Goal: Information Seeking & Learning: Learn about a topic

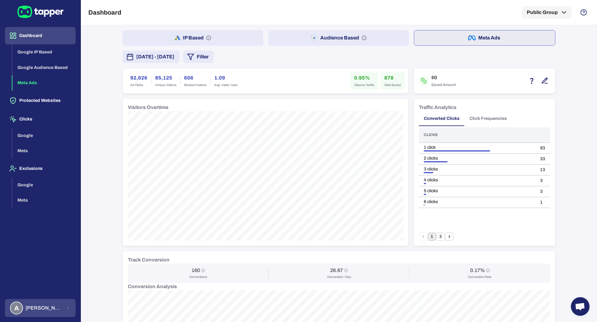
click at [45, 315] on button "A Anna Maria Koutsogianni" at bounding box center [40, 308] width 71 height 18
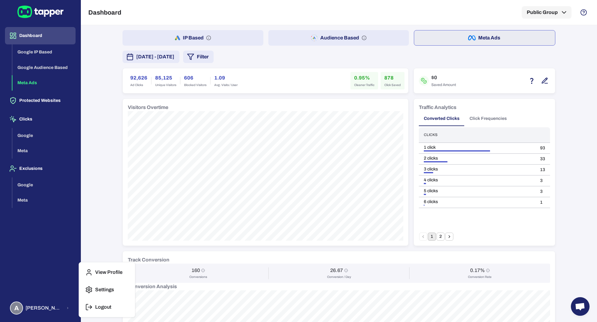
click at [104, 310] on p "Logout" at bounding box center [103, 307] width 16 height 6
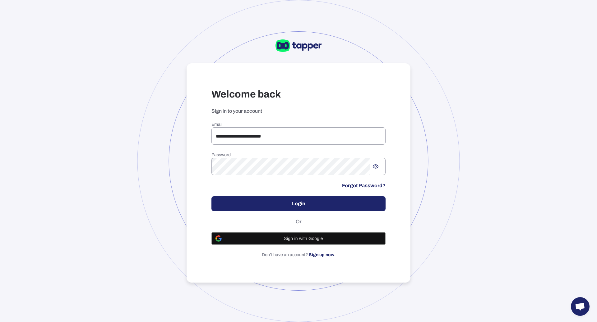
click at [294, 121] on div "**********" at bounding box center [299, 173] width 224 height 220
click at [294, 128] on input "**********" at bounding box center [298, 136] width 174 height 17
click at [360, 113] on p "Sign in to your account" at bounding box center [298, 111] width 174 height 6
click at [352, 136] on input "**********" at bounding box center [298, 136] width 174 height 17
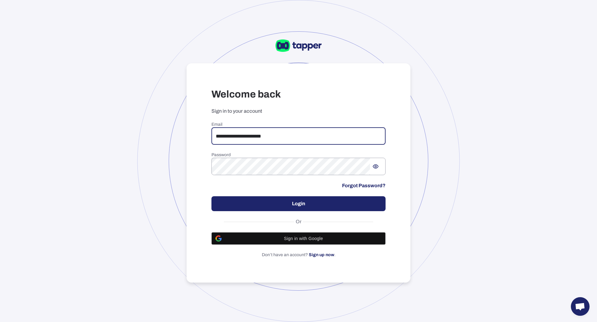
click at [352, 136] on input "**********" at bounding box center [298, 136] width 174 height 17
type input "**********"
click at [295, 206] on button "Login" at bounding box center [298, 204] width 174 height 15
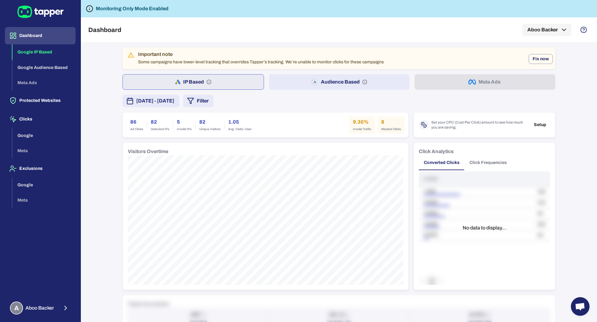
click at [330, 81] on button "Audience Based" at bounding box center [339, 82] width 141 height 16
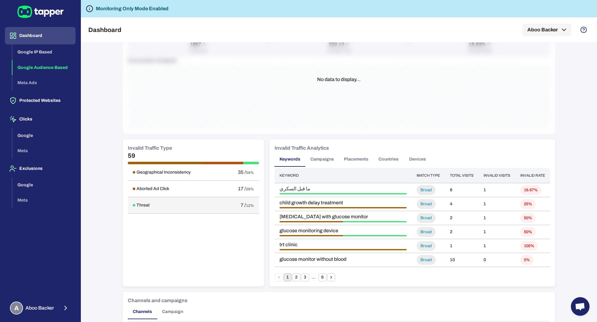
scroll to position [385, 0]
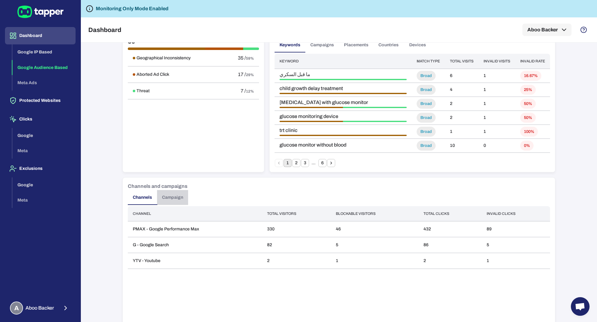
click at [176, 199] on button "Campaign" at bounding box center [172, 197] width 31 height 15
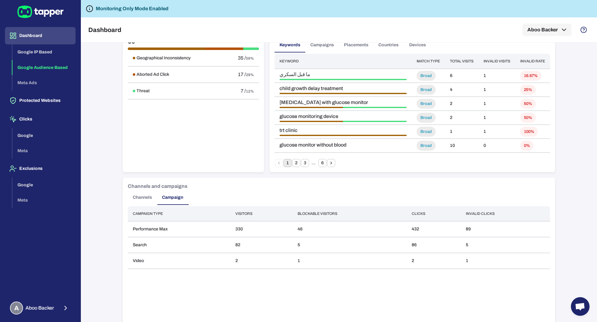
scroll to position [0, 0]
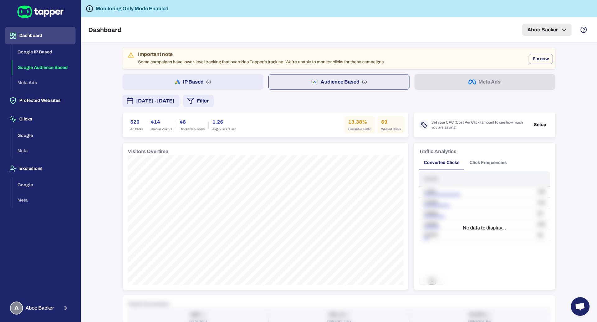
click at [556, 31] on button "Aboo Backer" at bounding box center [546, 30] width 49 height 12
click at [564, 50] on icon "button" at bounding box center [560, 50] width 7 height 7
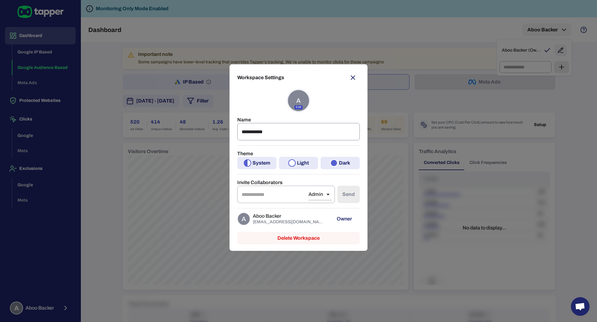
click at [279, 123] on input "**********" at bounding box center [298, 131] width 123 height 17
click at [280, 123] on input "**********" at bounding box center [298, 131] width 123 height 17
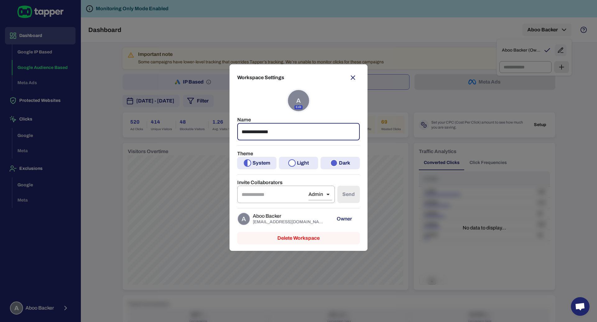
type input "**********"
click at [157, 122] on div "**********" at bounding box center [298, 161] width 597 height 322
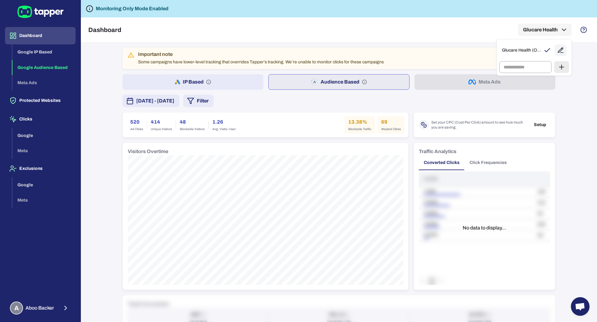
click at [123, 80] on div at bounding box center [298, 161] width 597 height 322
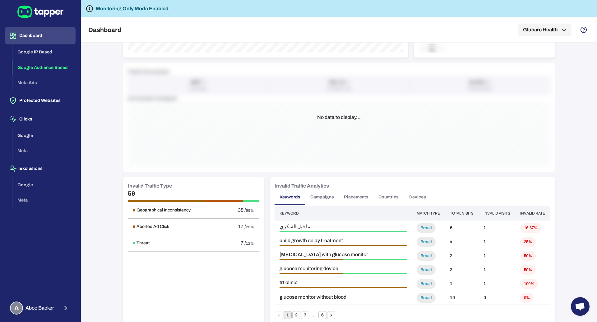
scroll to position [249, 0]
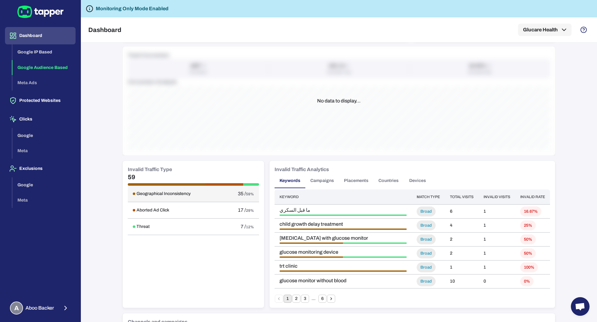
click at [250, 194] on span "59%" at bounding box center [250, 194] width 8 height 4
click at [175, 191] on h6 "Geographical Inconsistency" at bounding box center [164, 194] width 54 height 6
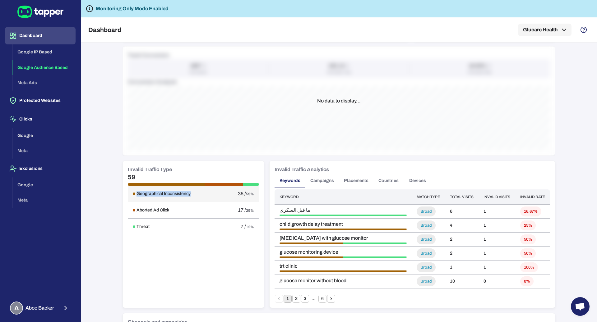
click at [175, 191] on h6 "Geographical Inconsistency" at bounding box center [164, 194] width 54 height 6
click at [334, 240] on span "insulin pump with glucose monitor" at bounding box center [343, 238] width 127 height 6
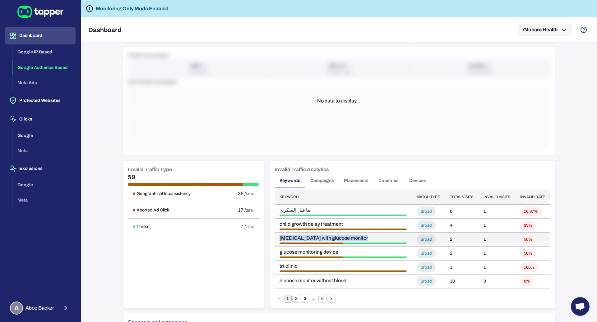
click at [334, 240] on span "insulin pump with glucose monitor" at bounding box center [343, 238] width 127 height 6
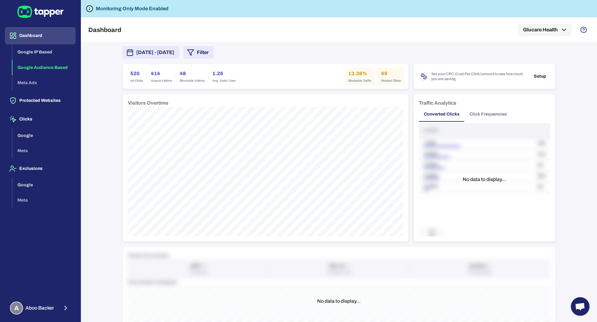
scroll to position [0, 0]
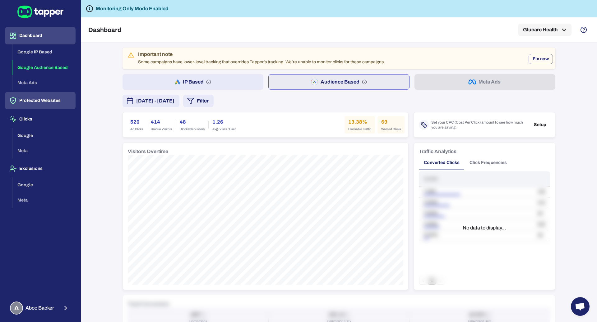
click at [49, 98] on button "Protected Websites" at bounding box center [40, 100] width 71 height 17
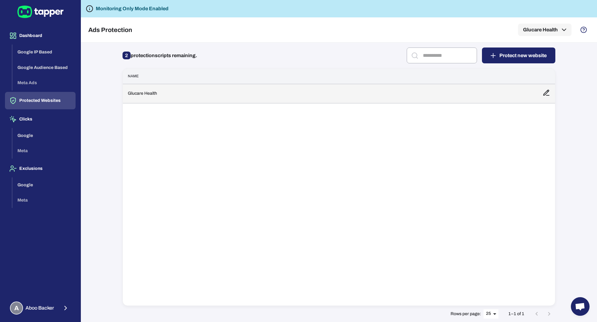
click at [161, 95] on td "Glucare Health" at bounding box center [330, 93] width 415 height 19
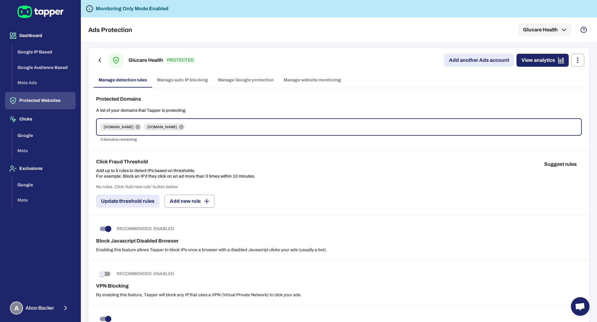
click at [143, 59] on h6 "Glucare Health" at bounding box center [145, 60] width 35 height 7
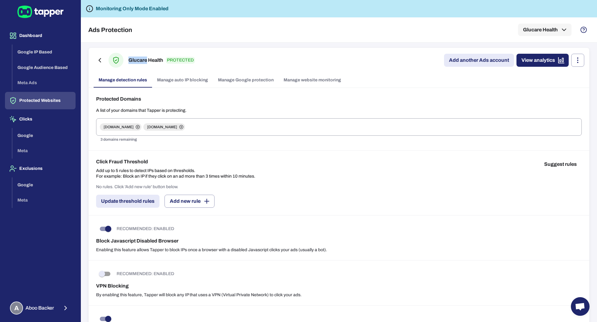
click at [143, 59] on h6 "Glucare Health" at bounding box center [145, 60] width 35 height 7
click at [376, 160] on div "Click Fraud Threshold Add up to 5 rules to detect IPs based on thresholds. For …" at bounding box center [339, 168] width 486 height 21
click at [22, 17] on icon at bounding box center [24, 12] width 15 height 12
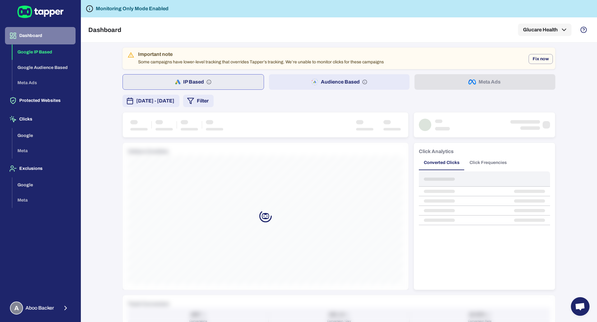
click at [35, 32] on button "Dashboard" at bounding box center [40, 35] width 71 height 17
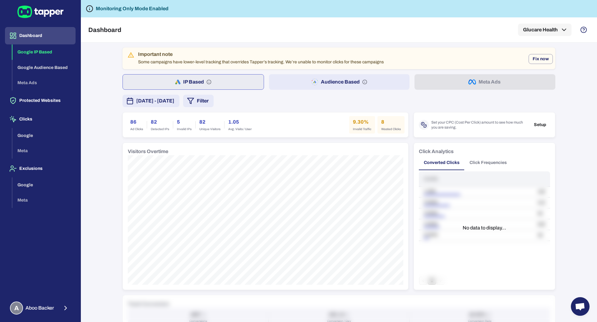
click at [363, 134] on div "86 Ad Clicks 82 Detected IPs 5 Invalid IPs 82 Unique Visitors 1.05 Avg. Visits …" at bounding box center [265, 125] width 285 height 25
click at [363, 133] on div "9.30% Invalid Traffic 8 Wasted Clicks" at bounding box center [376, 124] width 55 height 17
click at [363, 130] on span "Invalid Traffic" at bounding box center [362, 129] width 18 height 4
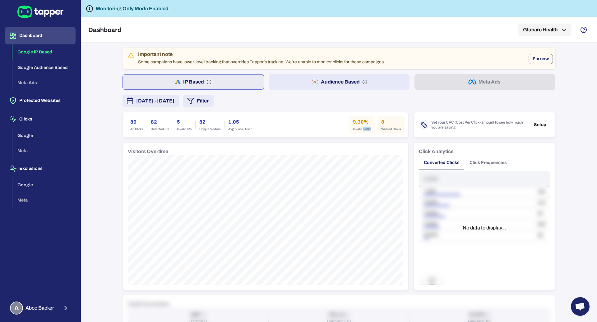
click at [363, 130] on span "Invalid Traffic" at bounding box center [362, 129] width 18 height 4
click at [109, 116] on div "Important note Some campaigns have lower-level tracking that overrides Tapper’s…" at bounding box center [339, 183] width 516 height 280
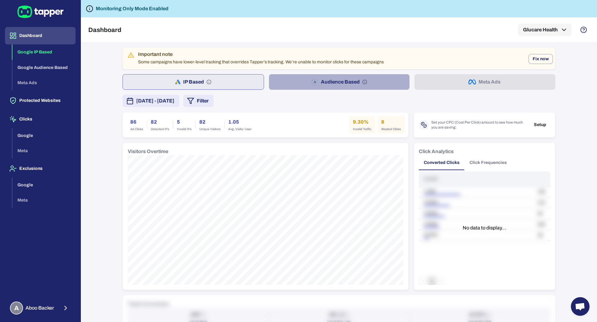
click at [285, 81] on button "Audience Based" at bounding box center [339, 82] width 141 height 16
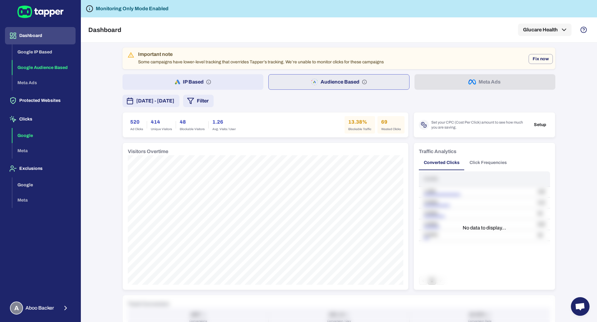
click at [47, 130] on button "Google" at bounding box center [43, 136] width 63 height 16
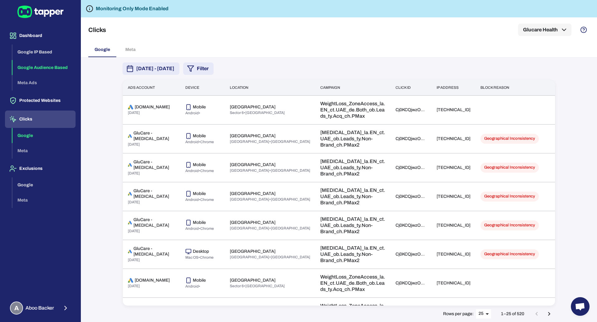
click at [36, 67] on button "Google Audience Based" at bounding box center [43, 68] width 63 height 16
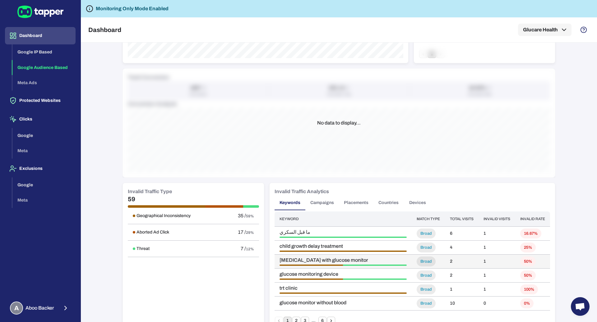
scroll to position [312, 0]
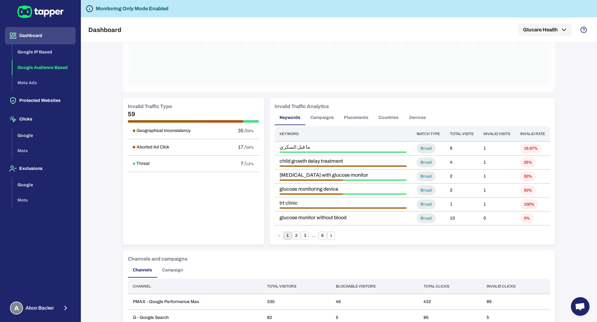
click at [394, 118] on button "Countries" at bounding box center [389, 117] width 30 height 15
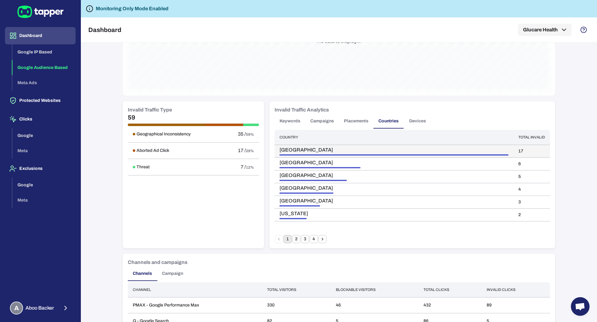
scroll to position [292, 0]
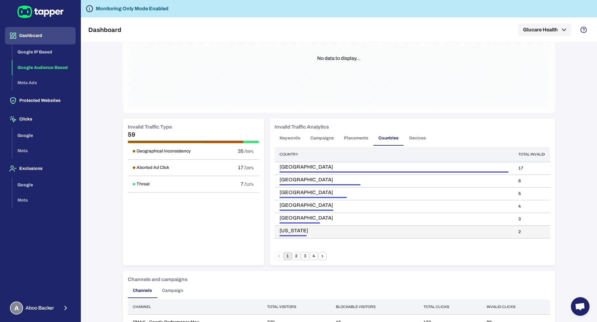
click at [290, 235] on div at bounding box center [293, 235] width 27 height 1
click at [284, 143] on button "Keywords" at bounding box center [290, 138] width 31 height 15
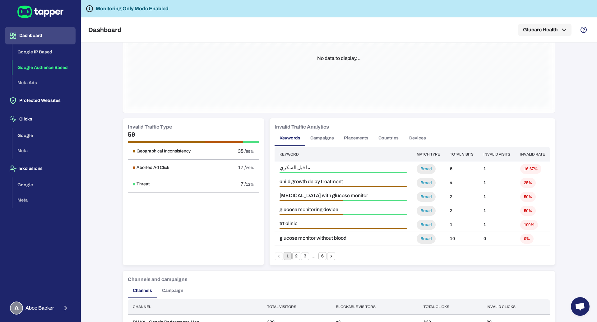
click at [381, 131] on button "Countries" at bounding box center [389, 138] width 30 height 15
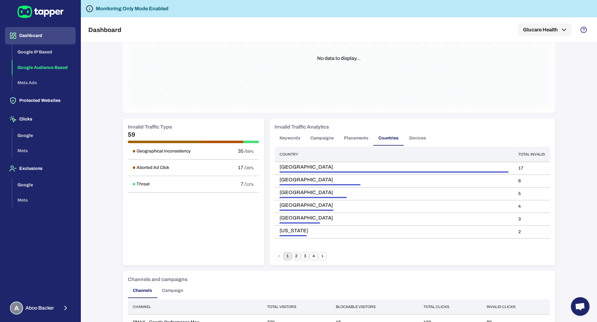
click at [415, 134] on button "Devices" at bounding box center [418, 138] width 28 height 15
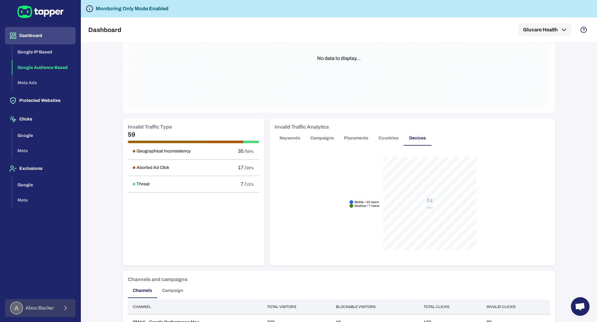
click at [59, 308] on button "A Aboo Backer" at bounding box center [40, 308] width 71 height 18
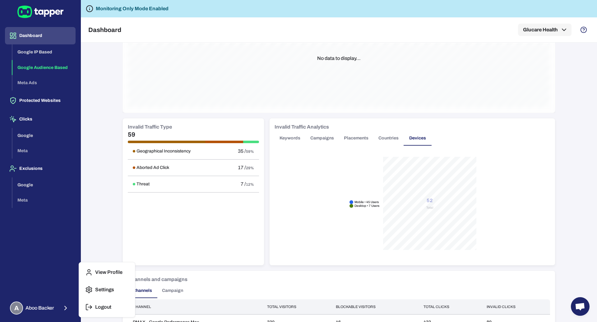
click at [118, 314] on button "Logout" at bounding box center [106, 307] width 51 height 15
click at [118, 309] on button "Logout" at bounding box center [106, 307] width 51 height 15
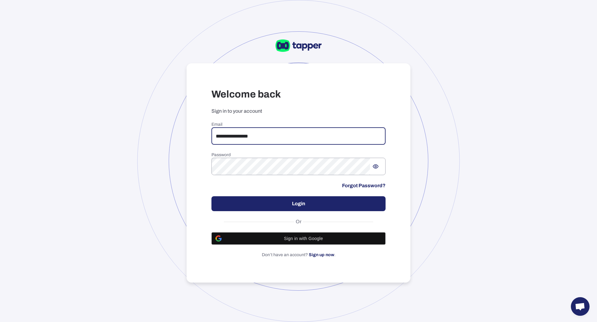
click at [301, 131] on input "**********" at bounding box center [298, 136] width 174 height 17
click at [301, 132] on input "**********" at bounding box center [298, 136] width 174 height 17
type input "**********"
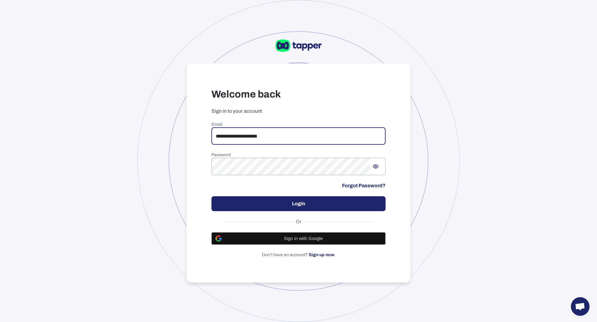
click at [302, 202] on button "Login" at bounding box center [298, 204] width 174 height 15
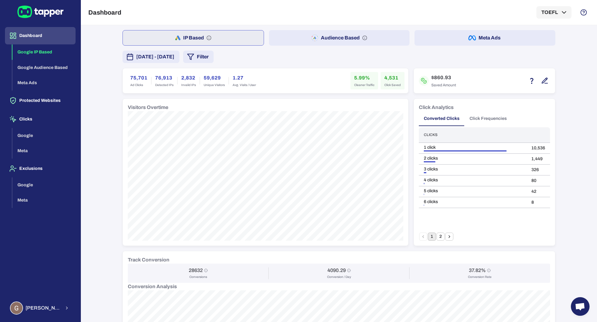
click at [492, 42] on button "Meta Ads" at bounding box center [485, 38] width 141 height 16
click at [214, 54] on button "Filter" at bounding box center [198, 57] width 30 height 12
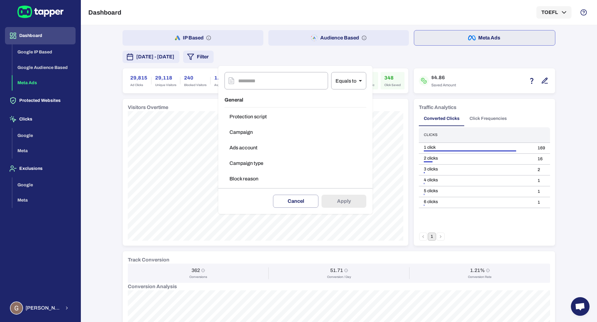
click at [258, 165] on button "Campaign type" at bounding box center [296, 163] width 142 height 12
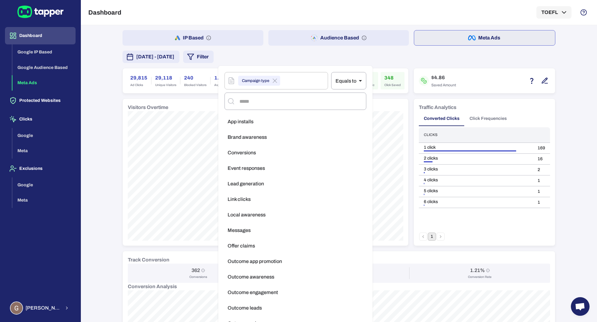
click at [264, 140] on span "Brand awareness" at bounding box center [247, 137] width 39 height 6
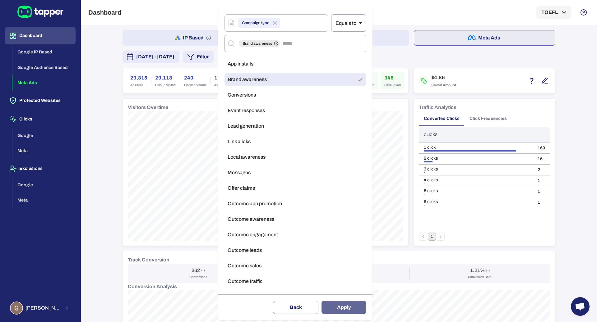
click at [355, 313] on button "Apply" at bounding box center [344, 307] width 45 height 13
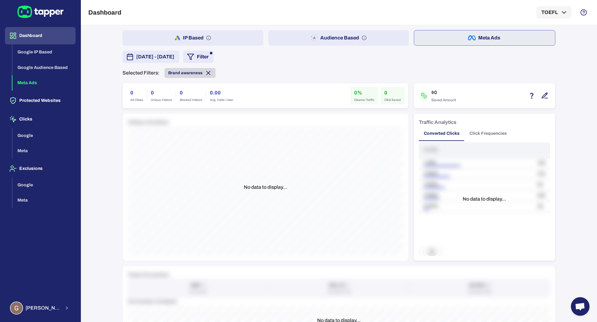
click at [207, 72] on icon at bounding box center [208, 73] width 7 height 7
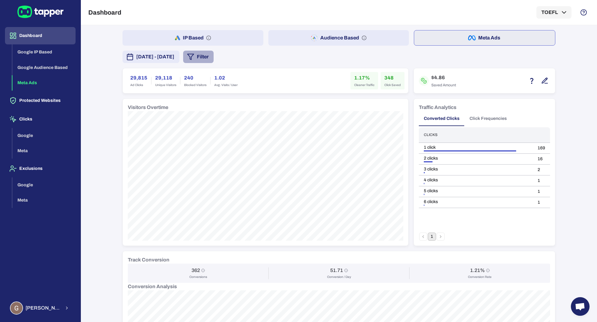
click at [214, 60] on button "Filter" at bounding box center [198, 57] width 30 height 12
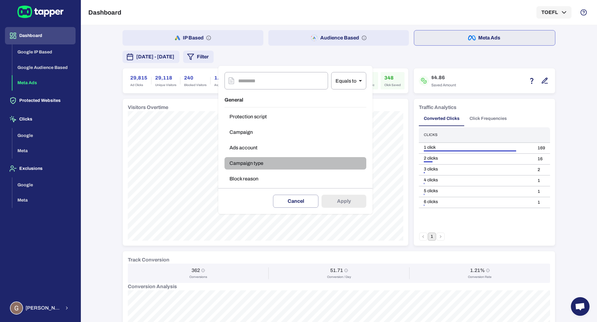
click at [256, 165] on button "Campaign type" at bounding box center [296, 163] width 142 height 12
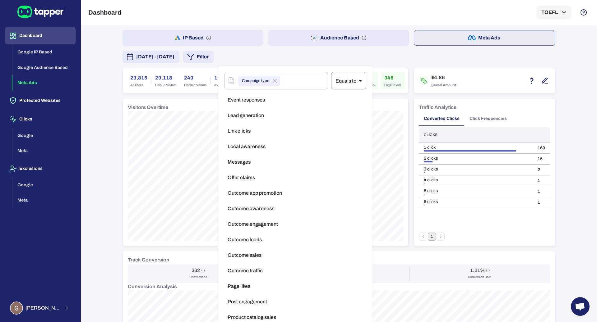
scroll to position [95, 0]
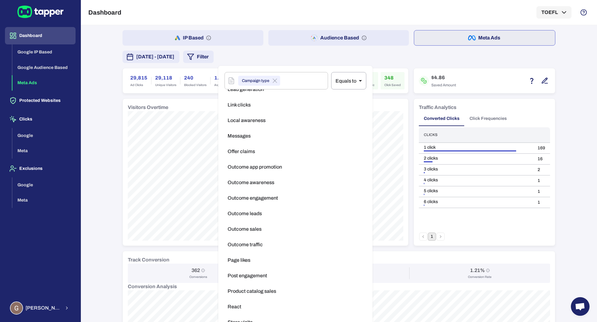
click at [141, 138] on div at bounding box center [298, 161] width 597 height 322
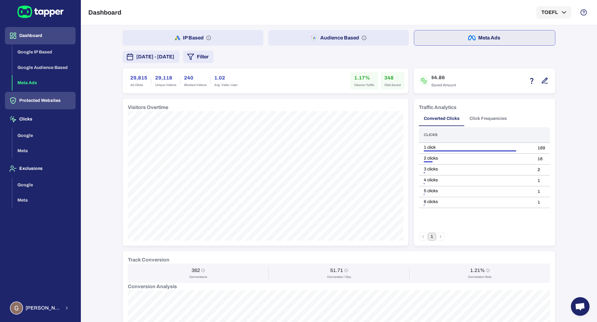
click at [35, 92] on button "Protected Websites" at bounding box center [40, 100] width 71 height 17
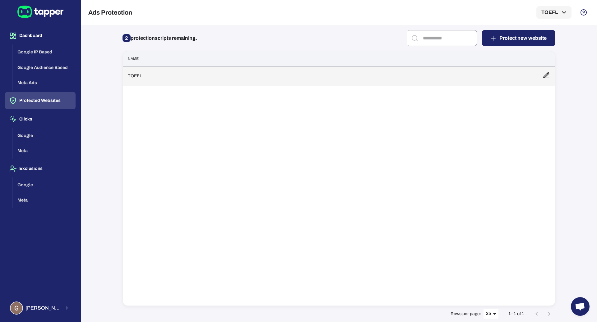
click at [214, 84] on td "TOEFL" at bounding box center [330, 76] width 415 height 19
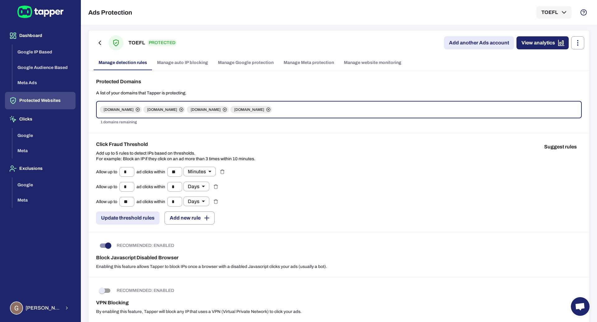
click at [325, 56] on link "Manage Meta protection" at bounding box center [309, 62] width 60 height 15
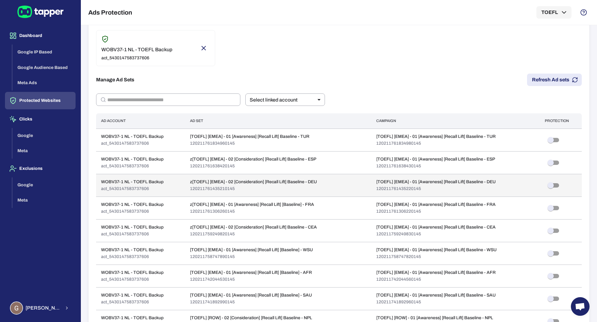
scroll to position [131, 0]
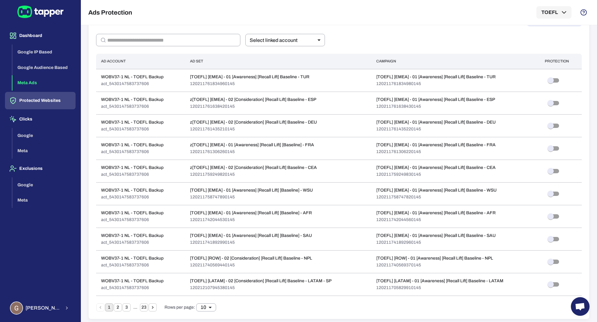
click at [39, 82] on button "Meta Ads" at bounding box center [43, 83] width 63 height 16
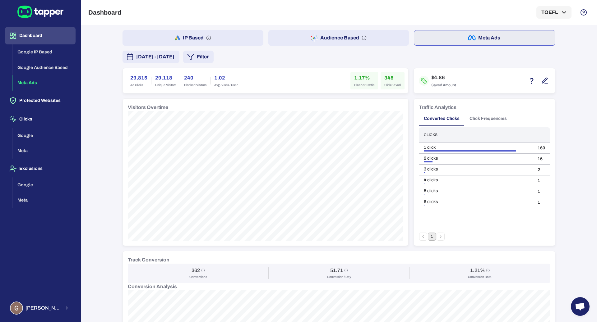
click at [263, 57] on div "August 7, 2025 - August 13, 2025 Filter" at bounding box center [339, 57] width 433 height 12
click at [249, 54] on div "August 7, 2025 - August 13, 2025 Filter" at bounding box center [339, 57] width 433 height 12
click at [214, 54] on button "Filter" at bounding box center [198, 57] width 30 height 12
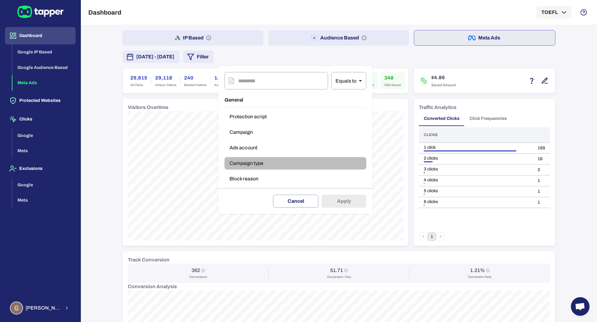
click at [258, 160] on button "Campaign type" at bounding box center [296, 163] width 142 height 12
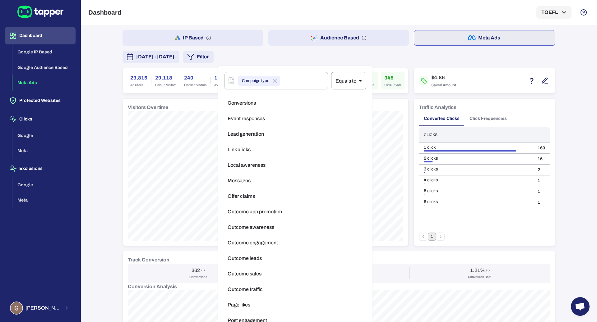
scroll to position [95, 0]
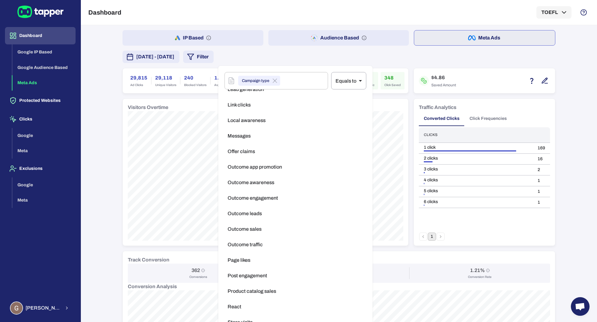
click at [290, 183] on li "Outcome awareness" at bounding box center [296, 183] width 142 height 12
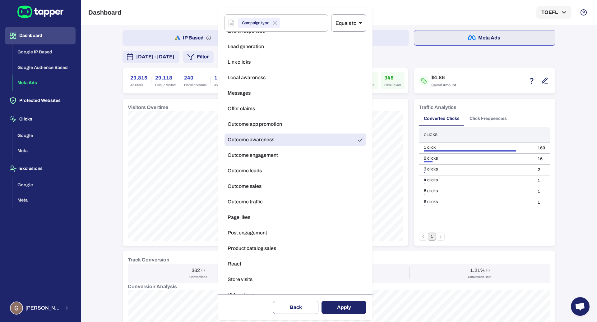
scroll to position [62, 0]
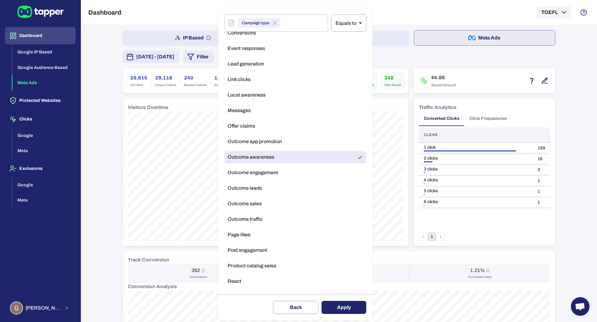
click at [260, 95] on span "Local awareness" at bounding box center [247, 95] width 38 height 6
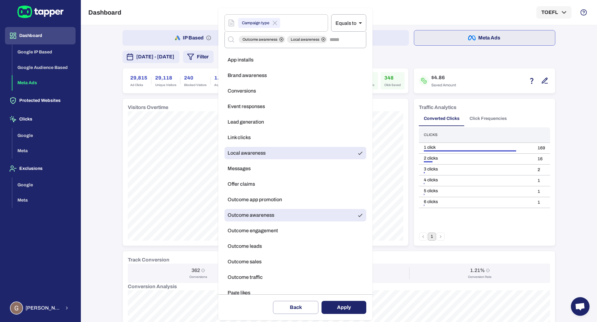
scroll to position [0, 0]
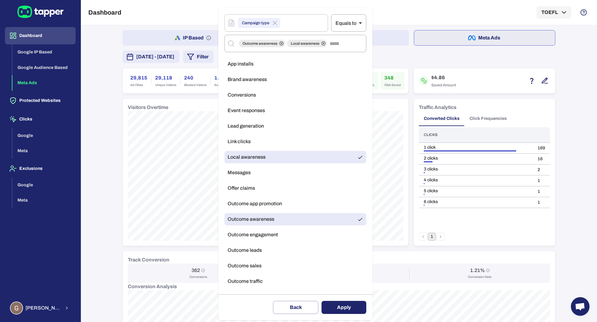
click at [280, 80] on li "Brand awareness" at bounding box center [296, 79] width 142 height 12
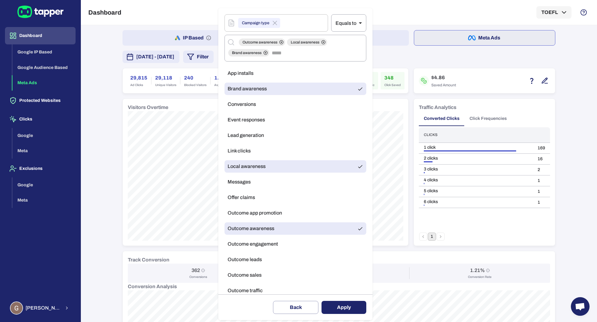
click at [328, 309] on button "Apply" at bounding box center [344, 307] width 45 height 13
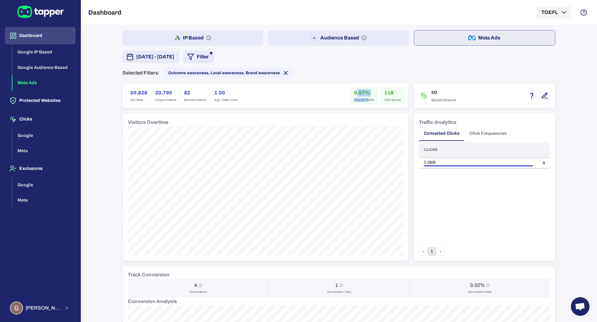
drag, startPoint x: 353, startPoint y: 93, endPoint x: 365, endPoint y: 100, distance: 13.8
click at [365, 100] on div "0.57% Cleaner Traffic" at bounding box center [364, 95] width 28 height 17
click at [365, 99] on span "Cleaner Traffic" at bounding box center [364, 100] width 20 height 4
drag, startPoint x: 370, startPoint y: 97, endPoint x: 352, endPoint y: 92, distance: 18.9
click at [352, 92] on div "0.57% Cleaner Traffic" at bounding box center [364, 95] width 28 height 17
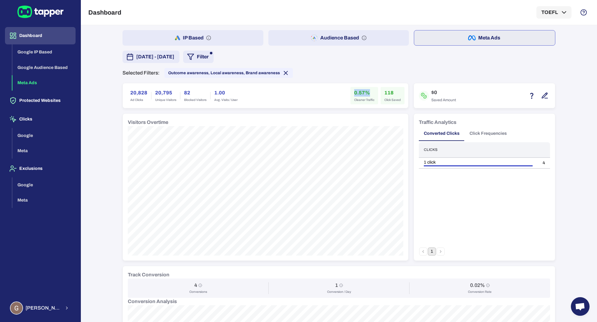
click at [354, 92] on h6 "0.57%" at bounding box center [364, 92] width 20 height 7
click at [350, 95] on div "0.57% Cleaner Traffic" at bounding box center [364, 95] width 28 height 17
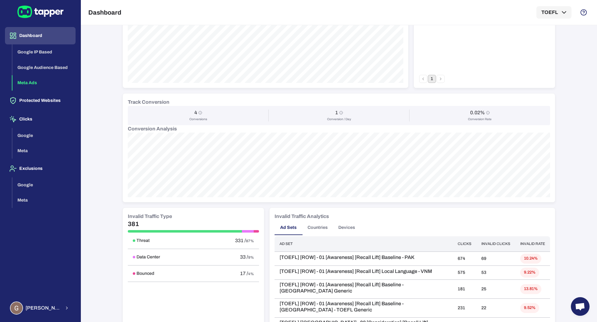
scroll to position [173, 0]
click at [41, 131] on button "Google" at bounding box center [43, 136] width 63 height 16
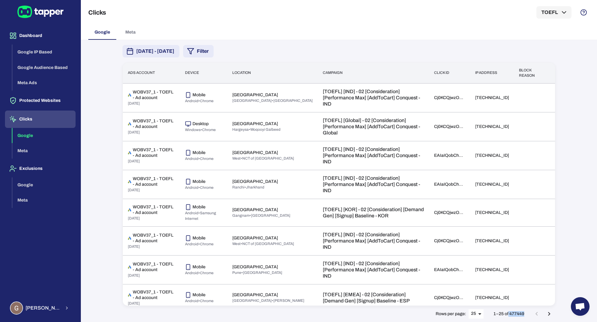
drag, startPoint x: 508, startPoint y: 314, endPoint x: 522, endPoint y: 322, distance: 15.6
click at [522, 322] on div "Rows per page: 25 ** 1–25 of 477449" at bounding box center [339, 314] width 433 height 16
click at [519, 315] on p "1–25 of 477449" at bounding box center [509, 315] width 31 height 6
drag, startPoint x: 510, startPoint y: 316, endPoint x: 524, endPoint y: 316, distance: 13.7
click at [524, 316] on p "1–25 of 477449" at bounding box center [509, 315] width 31 height 6
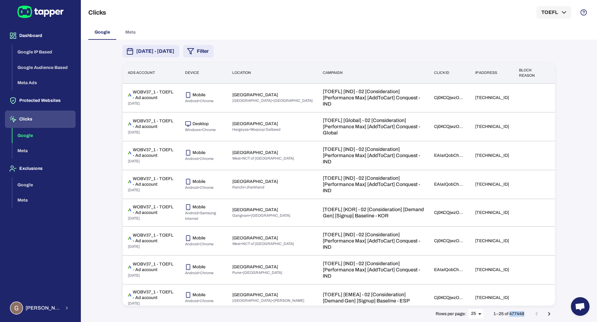
click at [174, 54] on span "[DATE] - [DATE]" at bounding box center [155, 51] width 38 height 7
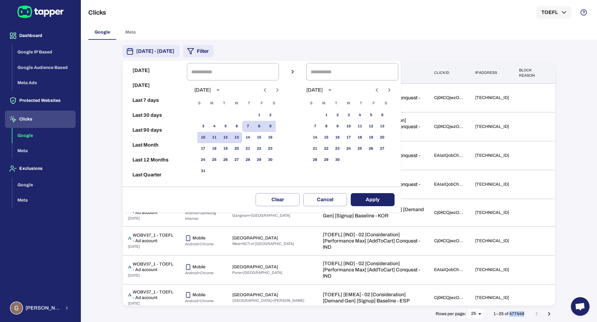
click at [159, 154] on button "Last 12 Months" at bounding box center [154, 160] width 59 height 15
type input "**********"
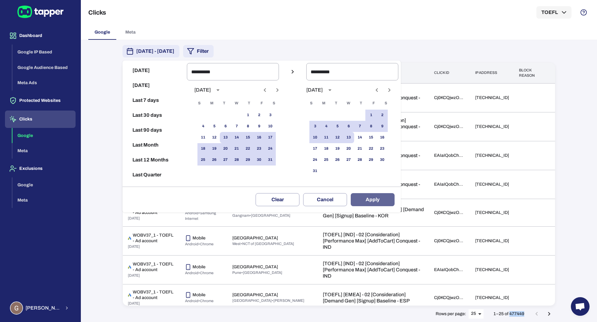
click at [373, 200] on button "Apply" at bounding box center [373, 199] width 44 height 13
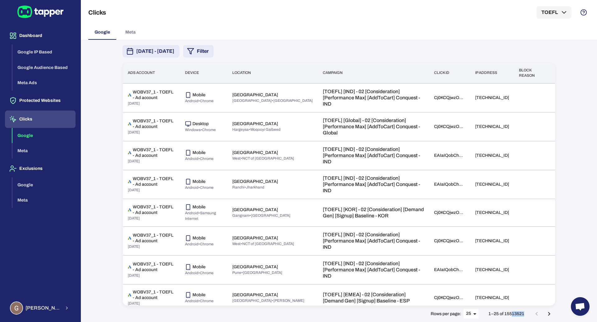
drag, startPoint x: 511, startPoint y: 313, endPoint x: 527, endPoint y: 314, distance: 15.6
click at [527, 314] on div "Rows per page: 25 ** 1–25 of 15513521" at bounding box center [339, 314] width 433 height 16
click at [36, 307] on span "Guillaume Lebelle" at bounding box center [43, 308] width 35 height 6
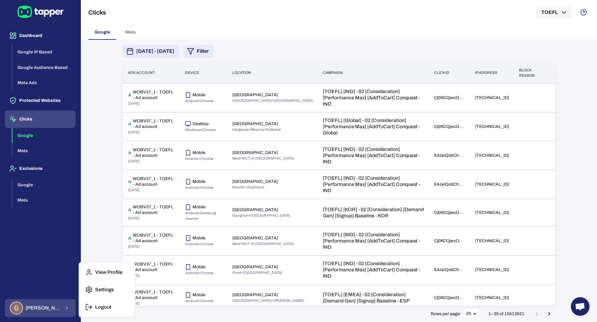
click at [36, 307] on div at bounding box center [298, 161] width 597 height 322
click at [60, 304] on button "Guillaume Lebelle" at bounding box center [40, 308] width 71 height 18
click at [98, 305] on p "Logout" at bounding box center [103, 307] width 16 height 6
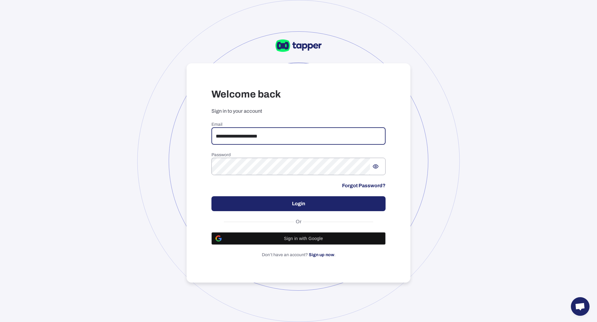
click at [281, 136] on input "**********" at bounding box center [298, 136] width 174 height 17
type input "**********"
click at [355, 203] on button "Login" at bounding box center [298, 204] width 174 height 15
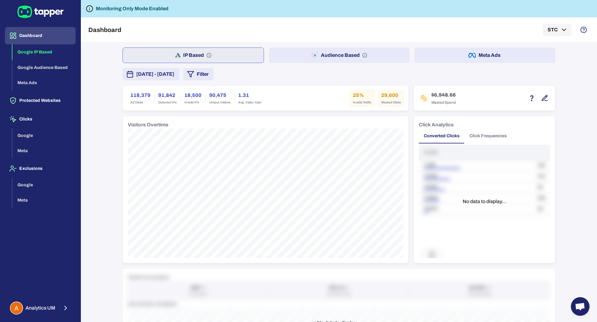
click at [214, 76] on button "Filter" at bounding box center [198, 74] width 30 height 12
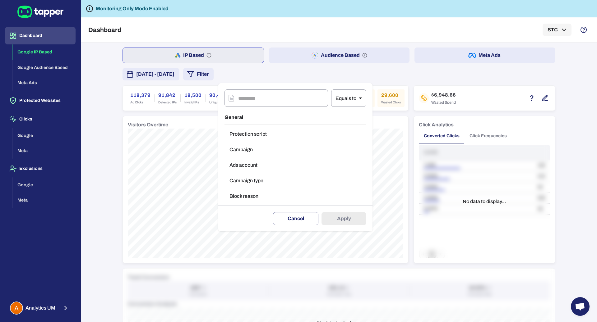
click at [256, 183] on button "Campaign type" at bounding box center [296, 181] width 142 height 12
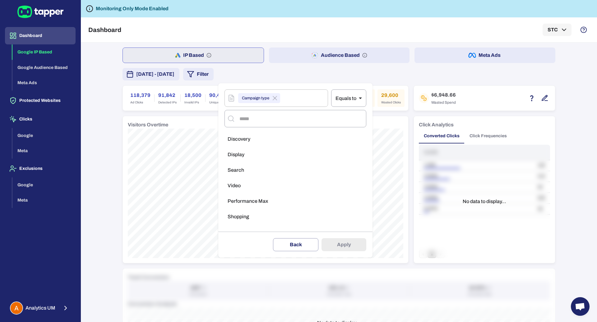
click at [264, 166] on li "Search" at bounding box center [296, 170] width 142 height 12
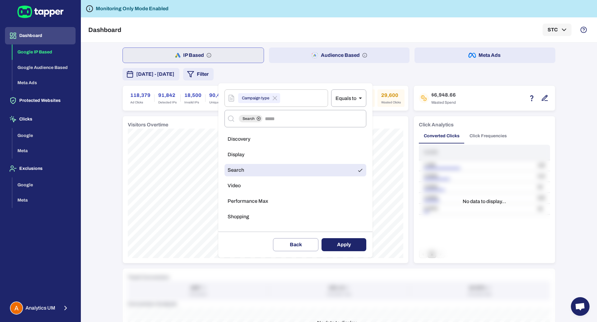
click at [344, 240] on button "Apply" at bounding box center [344, 245] width 45 height 13
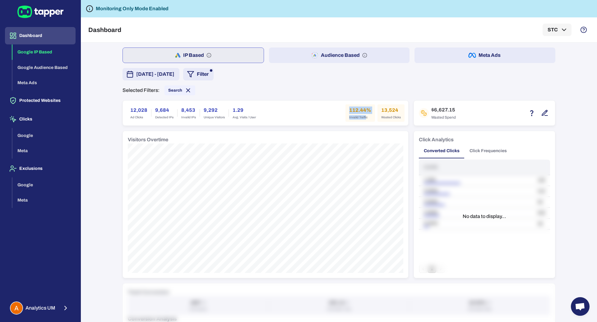
drag, startPoint x: 346, startPoint y: 109, endPoint x: 364, endPoint y: 118, distance: 20.4
click at [364, 118] on div "112.44% Invalid Traffic" at bounding box center [361, 112] width 30 height 17
click at [306, 111] on div "12,028 Ad Clicks 9,684 Detected IPs 8,453 Invalid IPs 9,292 Unique Visitors 1.2…" at bounding box center [266, 112] width 278 height 17
drag, startPoint x: 397, startPoint y: 109, endPoint x: 379, endPoint y: 109, distance: 17.1
click at [379, 109] on div "13,524 Wasted Clicks" at bounding box center [391, 112] width 27 height 17
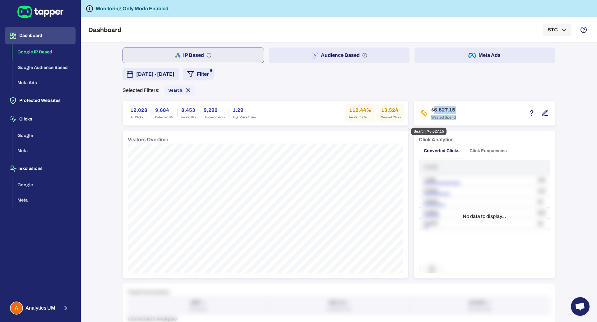
drag, startPoint x: 430, startPoint y: 110, endPoint x: 457, endPoint y: 123, distance: 29.9
click at [457, 123] on div "$6,627.15 Wasted Spend" at bounding box center [484, 113] width 141 height 25
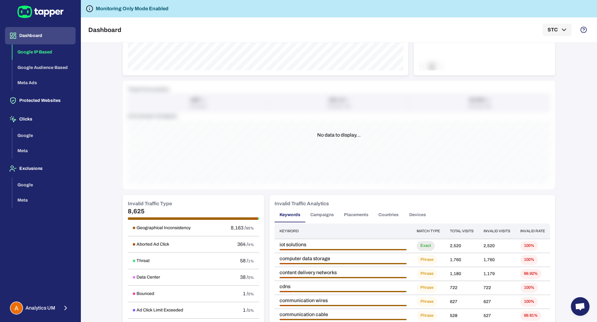
scroll to position [204, 0]
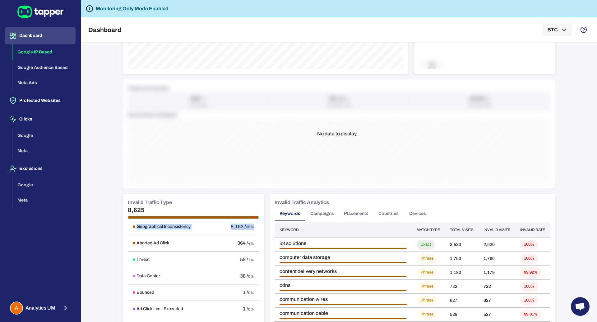
drag, startPoint x: 250, startPoint y: 225, endPoint x: 106, endPoint y: 227, distance: 143.7
click at [106, 227] on div "IP Based Audience Based Meta Ads August 7, 2025 - August 13, 2025 Filter Select…" at bounding box center [339, 183] width 516 height 280
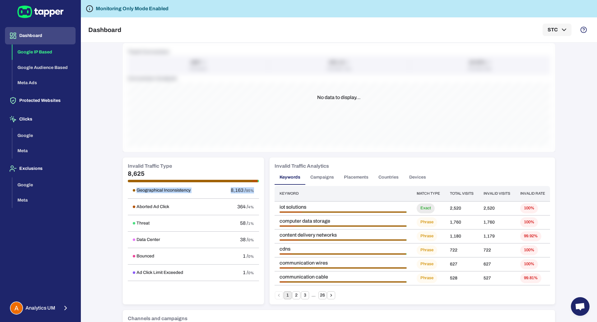
scroll to position [241, 0]
click at [386, 179] on button "Countries" at bounding box center [389, 176] width 30 height 15
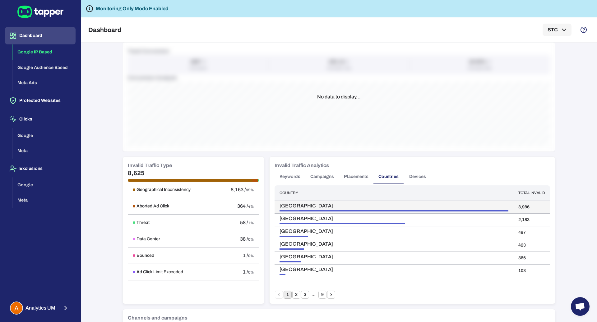
click at [284, 207] on span "Egypt" at bounding box center [394, 206] width 229 height 6
click at [280, 206] on span "Egypt" at bounding box center [394, 206] width 229 height 6
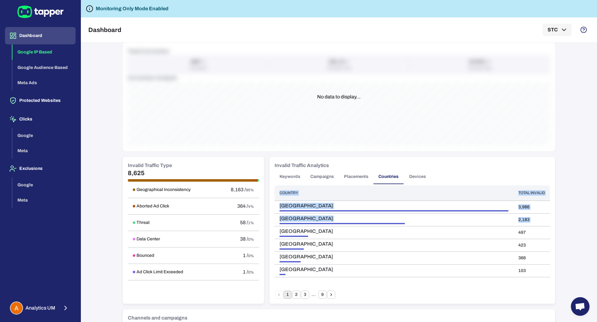
drag, startPoint x: 299, startPoint y: 227, endPoint x: 269, endPoint y: 226, distance: 29.3
click at [270, 226] on div "Invalid Traffic Analytics Keywords Campaigns Placements Countries Devices Count…" at bounding box center [412, 230] width 285 height 147
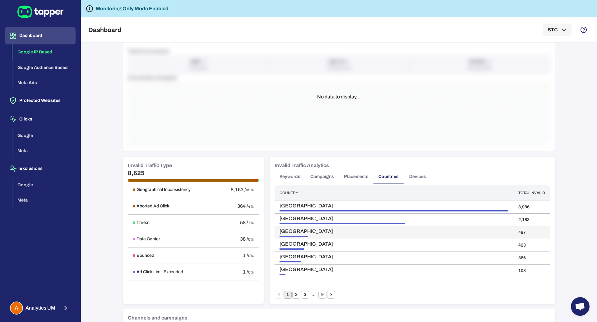
click at [289, 229] on span "Algeria" at bounding box center [394, 232] width 229 height 6
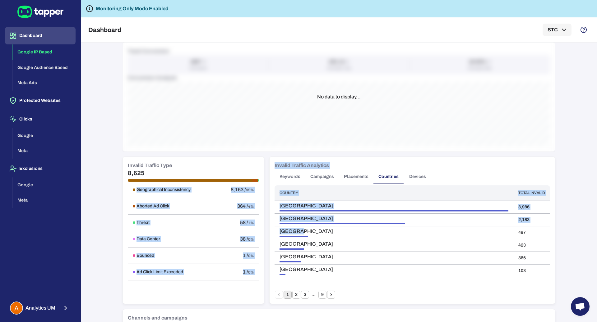
drag, startPoint x: 294, startPoint y: 230, endPoint x: 262, endPoint y: 230, distance: 32.3
click at [262, 230] on div "IP Based Audience Based Meta Ads August 7, 2025 - August 13, 2025 Filter Select…" at bounding box center [339, 57] width 433 height 503
click at [305, 229] on span "Algeria" at bounding box center [394, 232] width 229 height 6
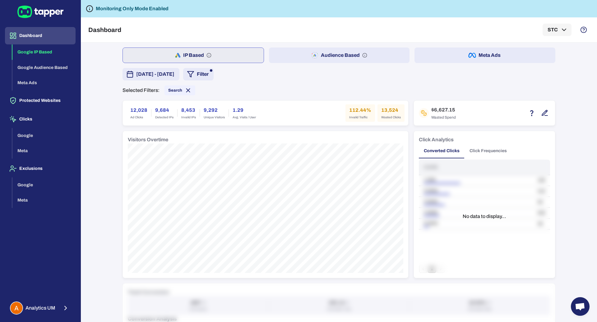
scroll to position [380, 0]
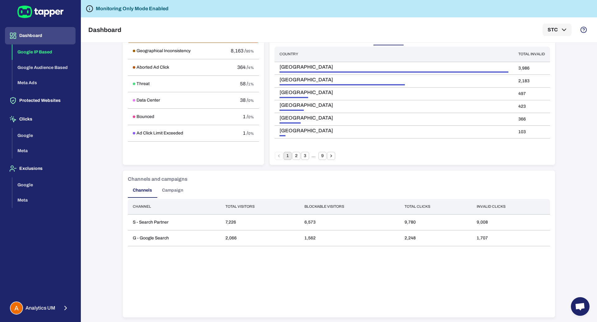
click at [156, 2] on div "Monitoring Only Mode Enabled" at bounding box center [339, 8] width 516 height 17
click at [156, 5] on h6 "Monitoring Only Mode Enabled" at bounding box center [132, 8] width 73 height 7
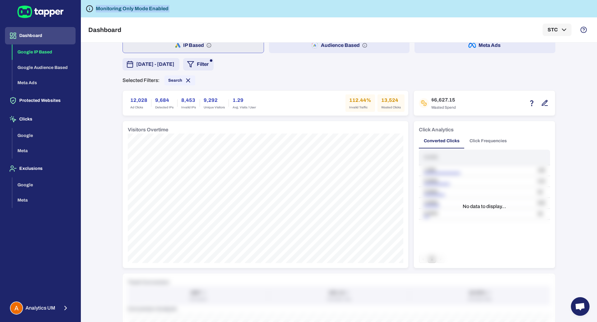
scroll to position [0, 0]
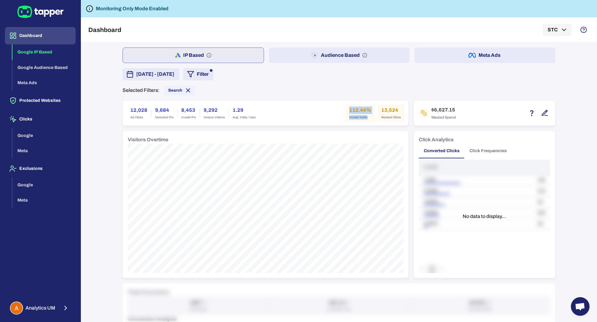
drag, startPoint x: 347, startPoint y: 111, endPoint x: 366, endPoint y: 118, distance: 20.5
click at [366, 118] on div "112.44% Invalid Traffic" at bounding box center [361, 112] width 30 height 17
click at [344, 126] on div "IP Based Audience Based Meta Ads August 7, 2025 - August 13, 2025 Filter Select…" at bounding box center [339, 299] width 433 height 503
drag, startPoint x: 346, startPoint y: 109, endPoint x: 369, endPoint y: 117, distance: 23.8
click at [369, 117] on div "112.44% Invalid Traffic" at bounding box center [361, 112] width 30 height 17
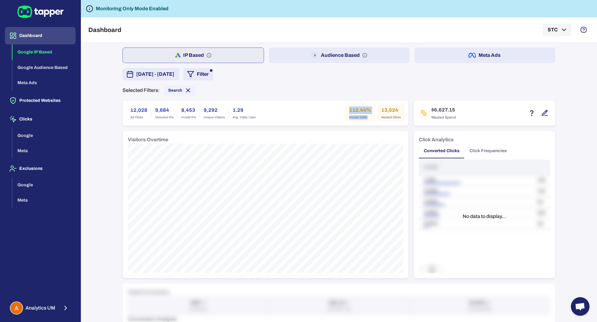
click at [317, 118] on div "12,028 Ad Clicks 9,684 Detected IPs 8,453 Invalid IPs 9,292 Unique Visitors 1.2…" at bounding box center [266, 112] width 278 height 17
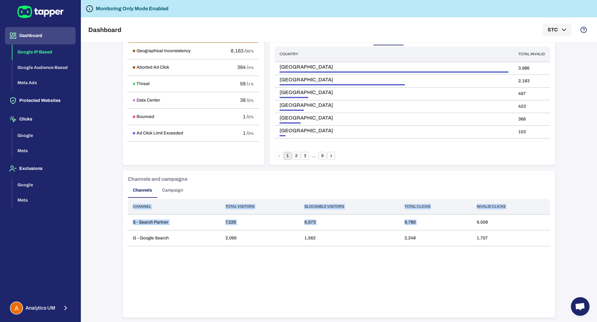
drag, startPoint x: 475, startPoint y: 220, endPoint x: 490, endPoint y: 247, distance: 30.4
click at [490, 247] on div "Channel Total visitors Blockable visitors Total clicks Invalid clicks S - Searc…" at bounding box center [339, 256] width 422 height 114
click at [490, 241] on td "1,707" at bounding box center [511, 238] width 78 height 16
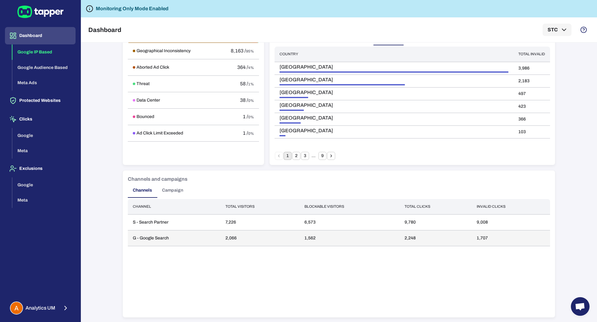
click at [488, 241] on td "1,707" at bounding box center [511, 238] width 78 height 16
click at [485, 239] on td "1,707" at bounding box center [511, 238] width 78 height 16
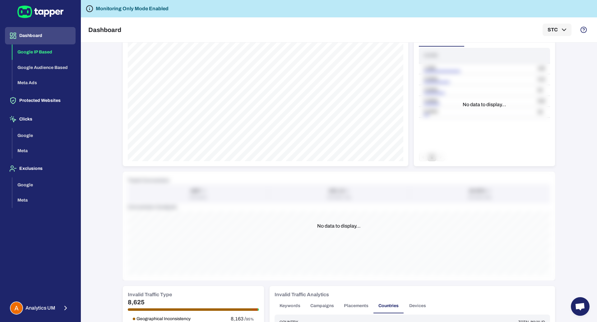
scroll to position [0, 0]
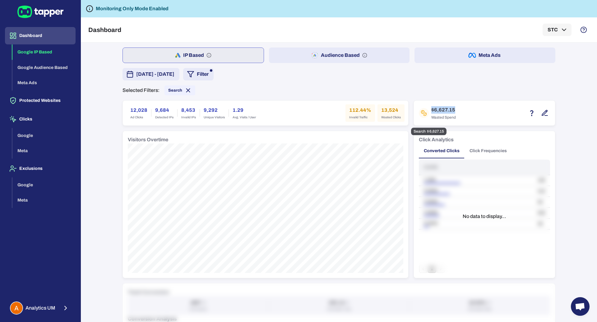
drag, startPoint x: 464, startPoint y: 112, endPoint x: 428, endPoint y: 113, distance: 36.1
click at [428, 113] on div "$6,627.15 Wasted Spend" at bounding box center [484, 113] width 131 height 15
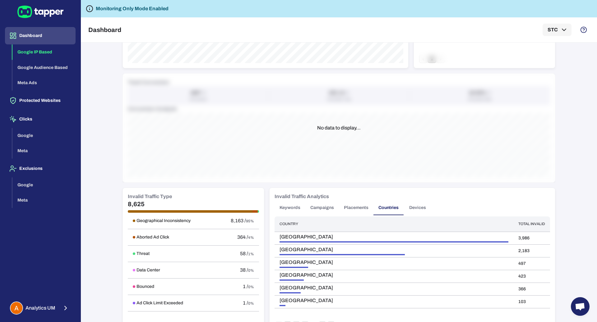
scroll to position [380, 0]
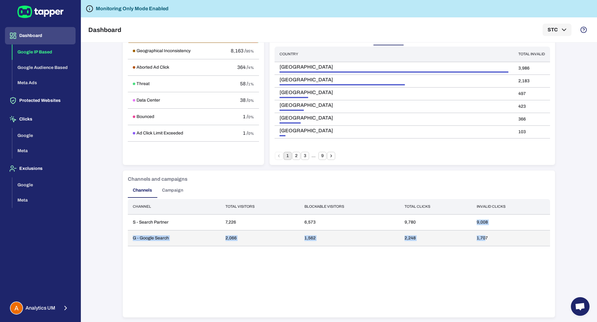
drag, startPoint x: 475, startPoint y: 223, endPoint x: 482, endPoint y: 235, distance: 13.7
click at [482, 235] on tbody "S - Search Partner 7,226 6,573 9,780 9,008 G - Google Search 2,066 1,562 2,248 …" at bounding box center [339, 231] width 422 height 32
click at [484, 237] on td "1,707" at bounding box center [511, 238] width 78 height 16
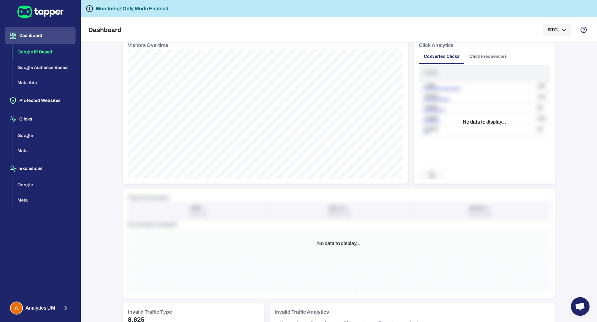
scroll to position [0, 0]
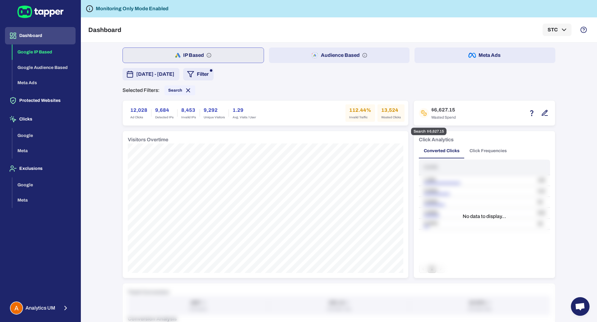
click at [545, 114] on icon "button" at bounding box center [544, 112] width 7 height 7
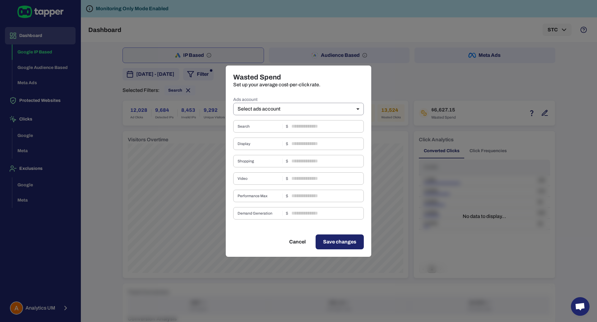
click at [298, 113] on body "Dashboard Google IP Based Google Audience Based Meta Ads Protected Websites Cli…" at bounding box center [298, 161] width 597 height 322
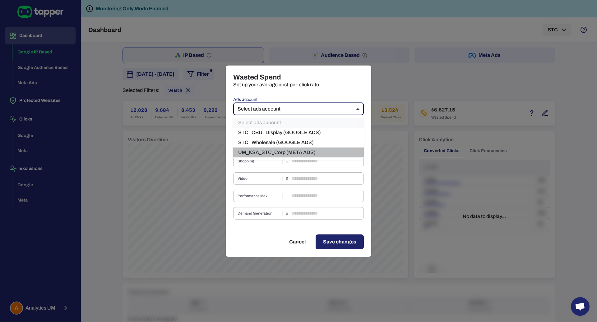
click at [289, 151] on li "UM_KSA_STC_Corp (META ADS)" at bounding box center [298, 153] width 131 height 10
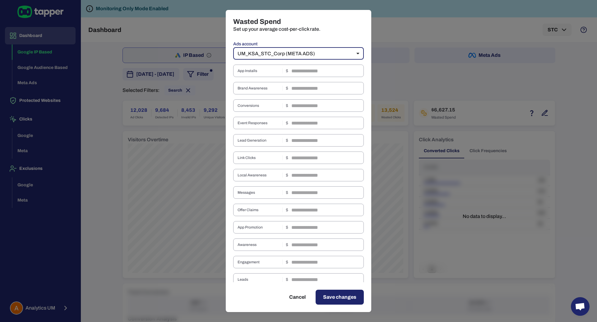
click at [290, 54] on body "Dashboard Google IP Based Google Audience Based Meta Ads Protected Websites Cli…" at bounding box center [298, 161] width 597 height 322
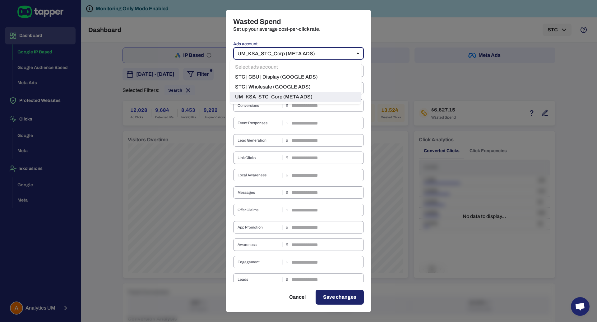
click at [369, 178] on div at bounding box center [298, 161] width 597 height 322
click at [312, 56] on body "Dashboard Google IP Based Google Audience Based Meta Ads Protected Websites Cli…" at bounding box center [298, 161] width 597 height 322
click at [299, 75] on li "STC | CBU | Display (GOOGLE ADS)" at bounding box center [295, 77] width 131 height 10
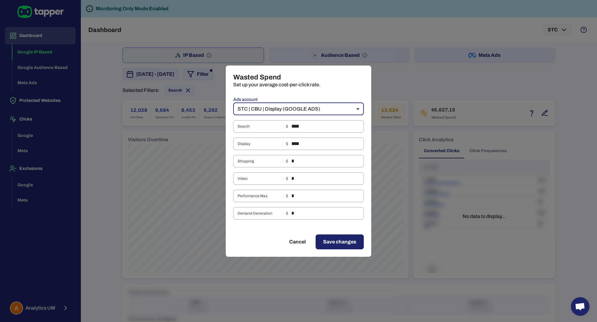
click at [409, 81] on div "Wasted Spend Set up your average cost-per-click rate. Ads account STC | CBU | D…" at bounding box center [298, 161] width 597 height 322
type input "**"
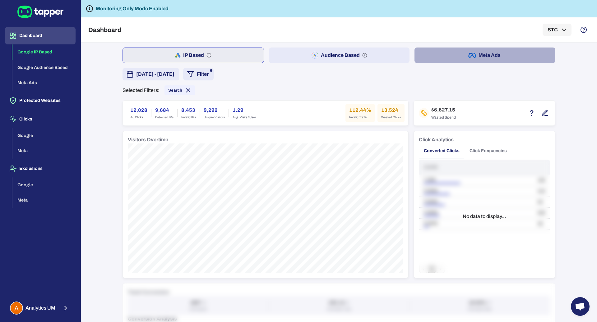
click at [495, 62] on button "Meta Ads" at bounding box center [485, 56] width 141 height 16
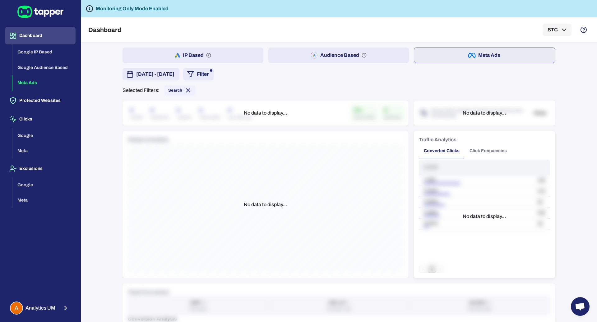
click at [214, 76] on button "Filter" at bounding box center [198, 74] width 30 height 12
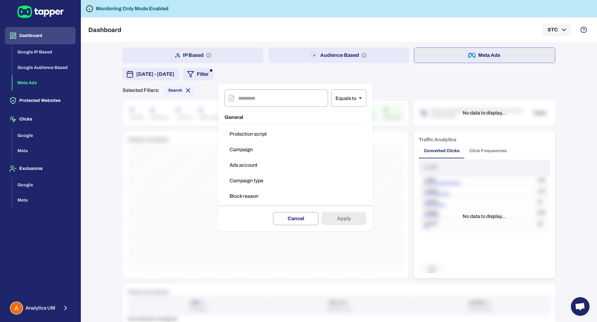
click at [258, 180] on button "Campaign type" at bounding box center [296, 181] width 142 height 12
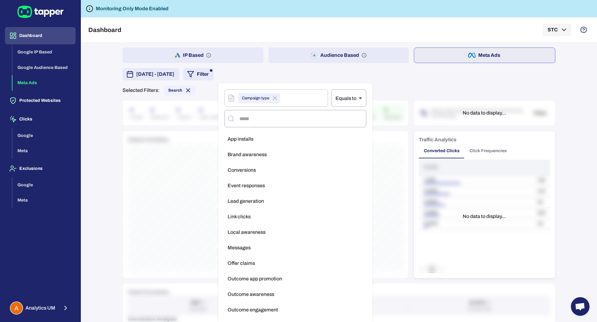
click at [446, 81] on div at bounding box center [298, 161] width 597 height 322
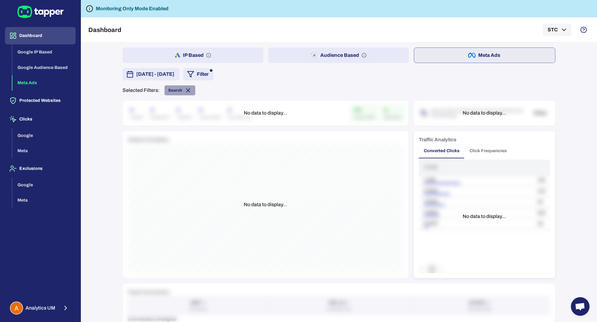
click at [186, 89] on icon at bounding box center [188, 90] width 7 height 7
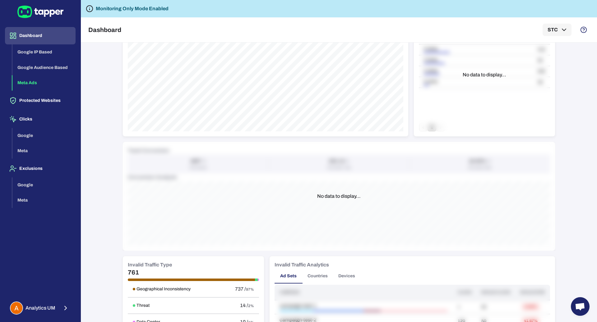
scroll to position [193, 0]
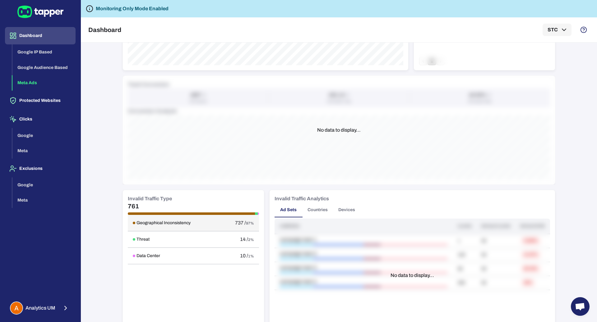
click at [171, 221] on h6 "Geographical Inconsistency" at bounding box center [164, 223] width 54 height 6
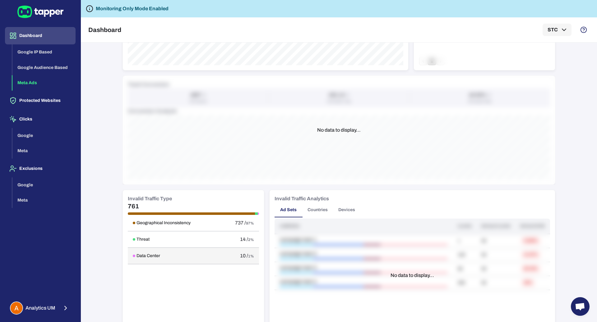
click at [200, 248] on td "Data Center" at bounding box center [174, 256] width 92 height 16
click at [314, 210] on button "Countries" at bounding box center [318, 210] width 30 height 15
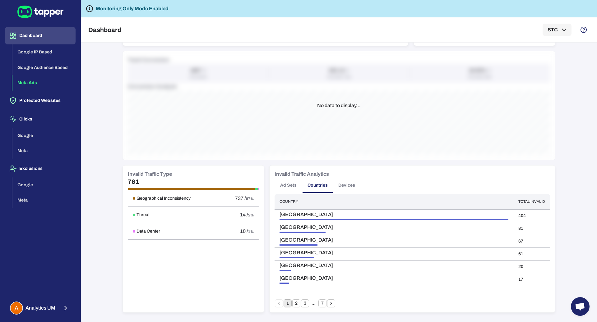
scroll to position [0, 0]
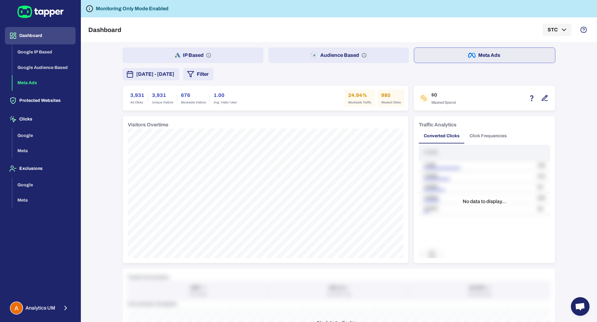
click at [485, 138] on button "Click Frequencies" at bounding box center [488, 136] width 47 height 15
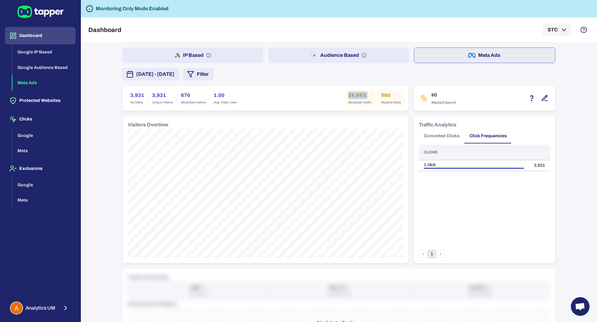
drag, startPoint x: 364, startPoint y: 94, endPoint x: 342, endPoint y: 95, distance: 22.7
click at [345, 95] on div "24.94% Blockable Traffic" at bounding box center [360, 98] width 30 height 17
click at [51, 307] on span "Analytics UM" at bounding box center [41, 308] width 30 height 6
click at [123, 305] on button "Logout" at bounding box center [106, 307] width 51 height 15
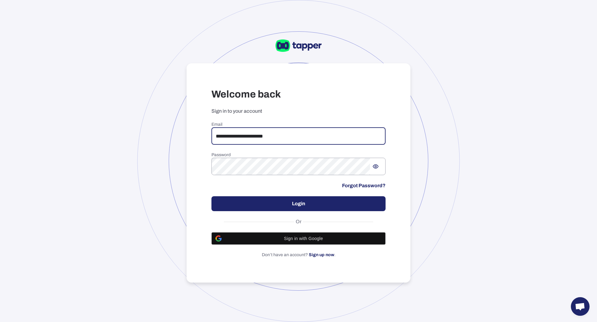
click at [316, 131] on input "**********" at bounding box center [298, 136] width 174 height 17
type input "**********"
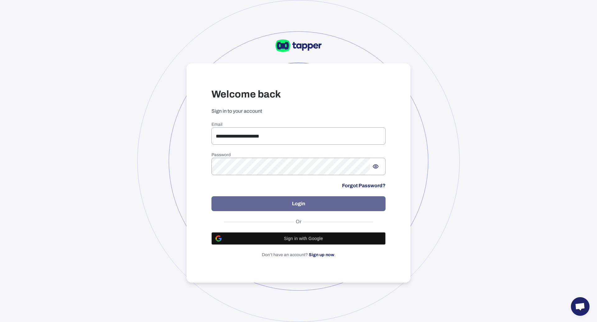
click at [288, 205] on button "Login" at bounding box center [298, 204] width 174 height 15
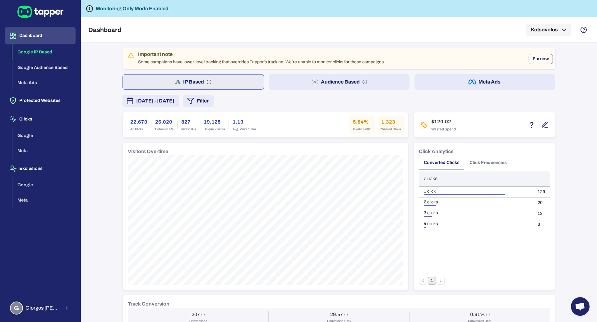
click at [522, 81] on button "Meta Ads" at bounding box center [485, 82] width 141 height 16
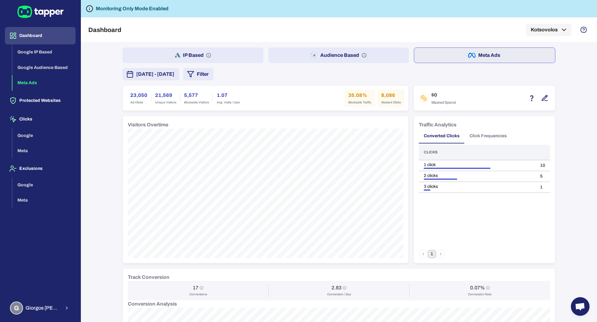
click at [325, 59] on button "Audience Based" at bounding box center [338, 56] width 141 height 16
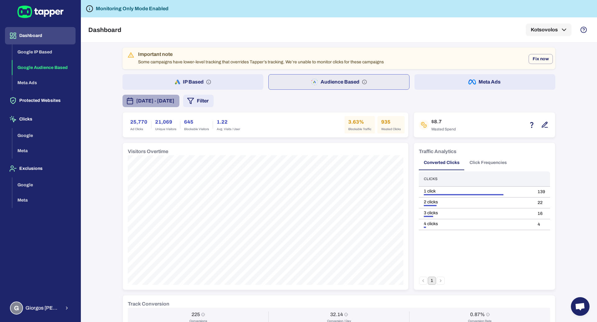
click at [174, 100] on span "[DATE] - [DATE]" at bounding box center [155, 100] width 38 height 7
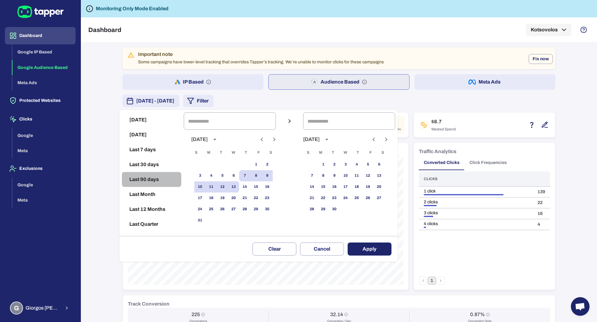
click at [157, 179] on button "Last 90 days" at bounding box center [151, 179] width 59 height 15
type input "**********"
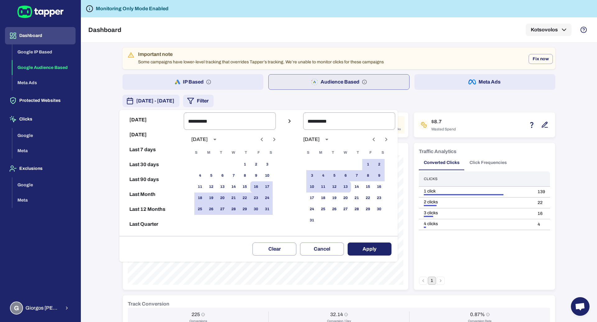
click at [364, 249] on button "Apply" at bounding box center [370, 249] width 44 height 13
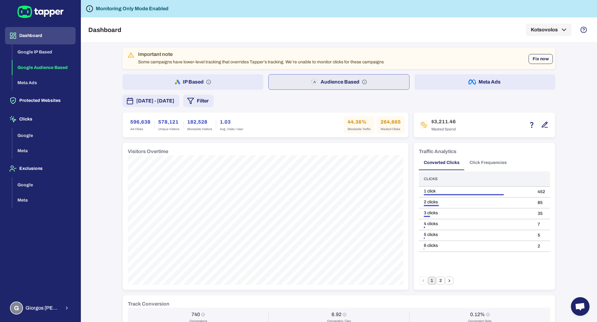
click at [536, 57] on button "Fix now" at bounding box center [541, 59] width 24 height 10
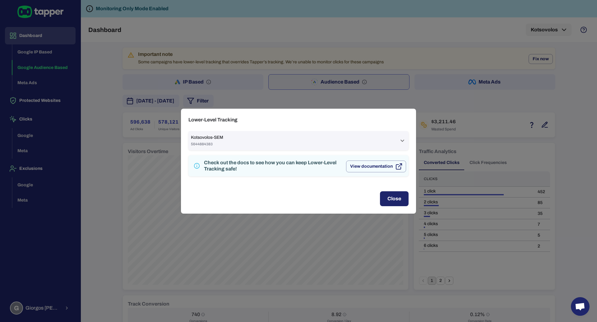
click at [365, 141] on div "Kotsovolos-SEM 5644884383" at bounding box center [295, 141] width 208 height 12
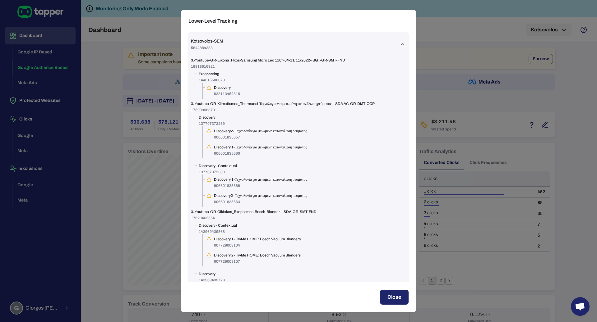
click at [452, 141] on div "Lower-Level Tracking Kotsovolos-SEM 5644884383 3.-Youtube-GR-Eikona_Hxos-Samsun…" at bounding box center [298, 161] width 597 height 322
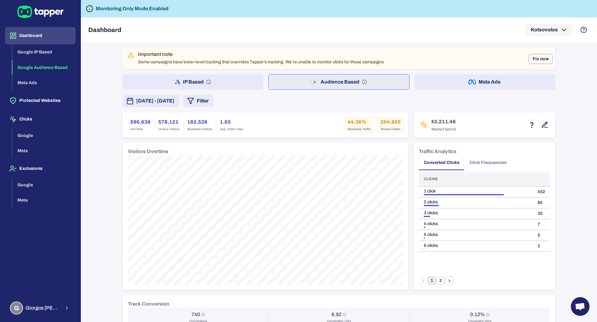
click at [459, 72] on div "Important note Some campaigns have lower-level tracking that overrides Tapper’s…" at bounding box center [339, 305] width 433 height 515
click at [459, 78] on button "Meta Ads" at bounding box center [485, 82] width 141 height 16
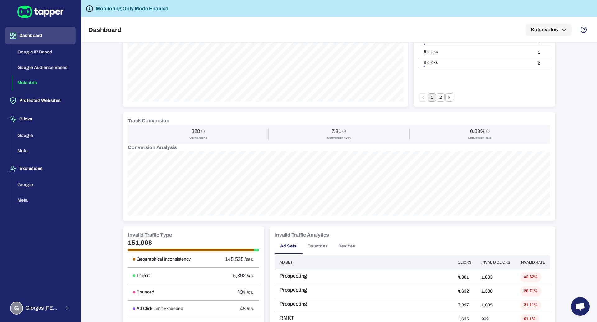
scroll to position [210, 0]
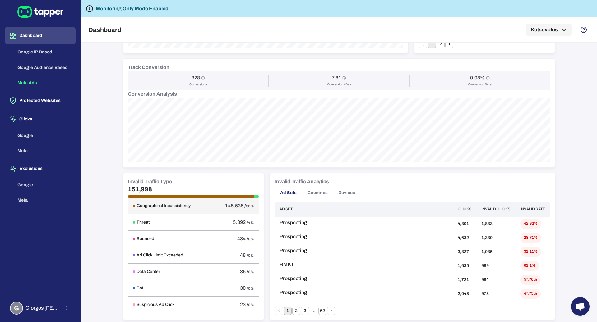
click at [169, 206] on h6 "Geographical Inconsistency" at bounding box center [164, 206] width 54 height 6
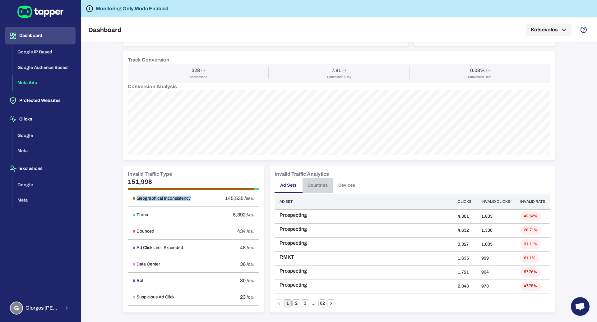
click at [308, 184] on button "Countries" at bounding box center [318, 185] width 30 height 15
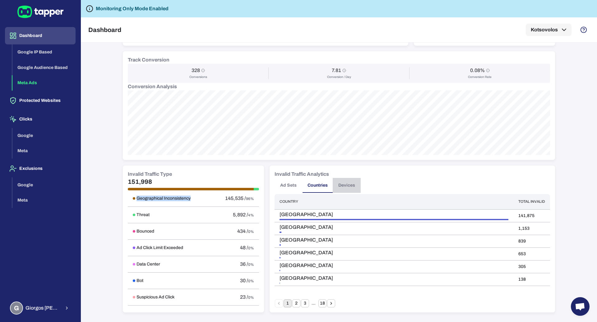
click at [345, 186] on button "Devices" at bounding box center [347, 185] width 28 height 15
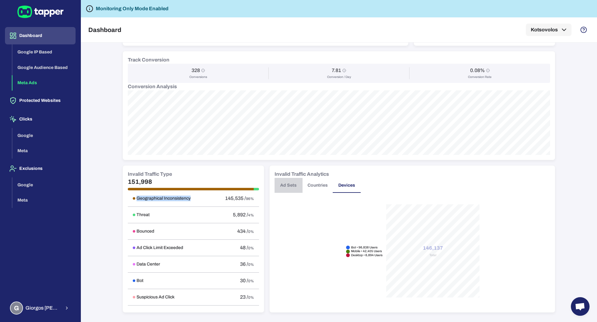
click at [285, 184] on button "Ad Sets" at bounding box center [289, 185] width 28 height 15
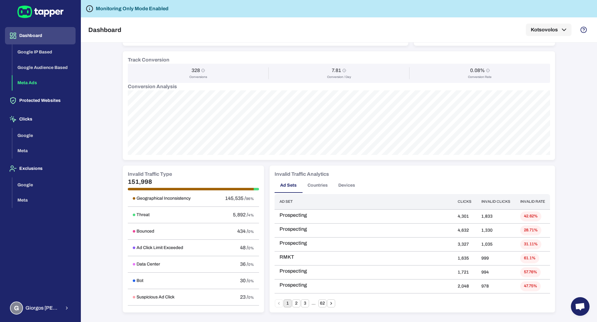
click at [102, 201] on div "IP Based Audience Based Meta Ads [DATE] - [DATE] Filter 409,012 Ad Clicks 355,2…" at bounding box center [339, 183] width 516 height 280
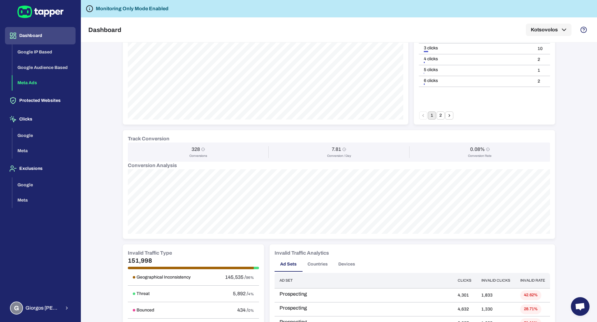
scroll to position [170, 0]
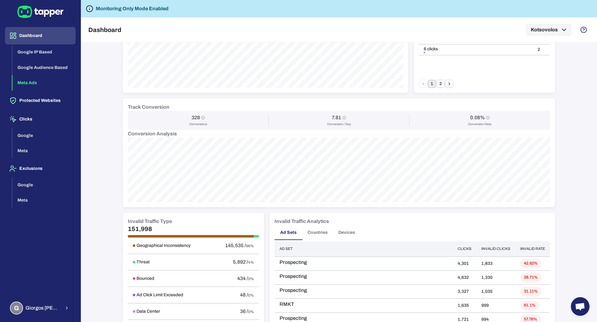
click at [154, 230] on h5 "151,998" at bounding box center [193, 228] width 131 height 7
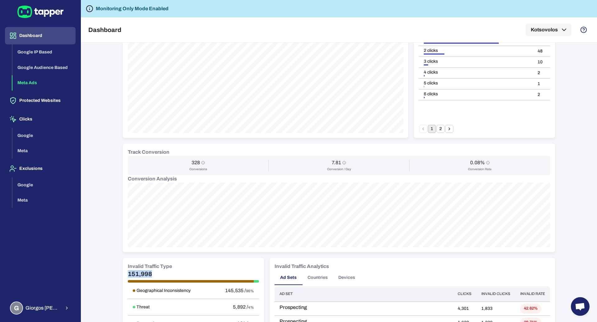
scroll to position [136, 0]
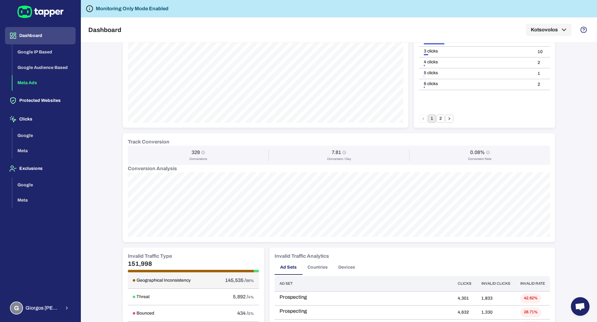
click at [177, 282] on h6 "Geographical Inconsistency" at bounding box center [164, 281] width 54 height 6
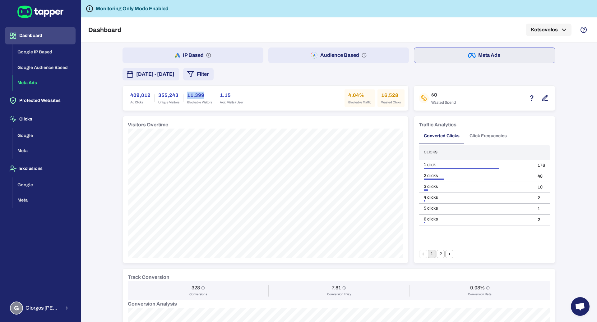
drag, startPoint x: 202, startPoint y: 97, endPoint x: 175, endPoint y: 100, distance: 27.0
click at [175, 100] on div "409,012 Ad Clicks 355,243 Unique Visitors 11,399 Blockable Visitors 1.15 Avg. V…" at bounding box center [187, 98] width 120 height 17
drag, startPoint x: 207, startPoint y: 104, endPoint x: 182, endPoint y: 97, distance: 26.1
click at [183, 97] on div "11,399 Blockable Visitors" at bounding box center [199, 98] width 32 height 17
click at [244, 104] on div "409,012 Ad Clicks 355,243 Unique Visitors 11,399 Blockable Visitors 1.15 Avg. V…" at bounding box center [266, 98] width 278 height 17
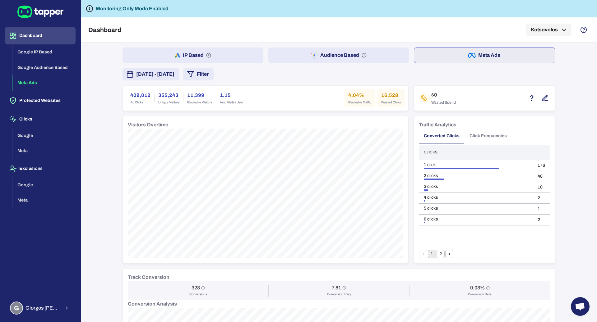
click at [244, 104] on div "409,012 Ad Clicks 355,243 Unique Visitors 11,399 Blockable Visitors 1.15 Avg. V…" at bounding box center [266, 98] width 278 height 17
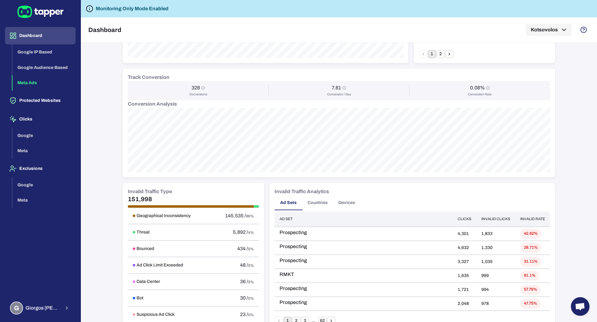
scroll to position [201, 0]
click at [182, 215] on h6 "Geographical Inconsistency" at bounding box center [164, 215] width 54 height 6
drag, startPoint x: 251, startPoint y: 214, endPoint x: 220, endPoint y: 215, distance: 31.7
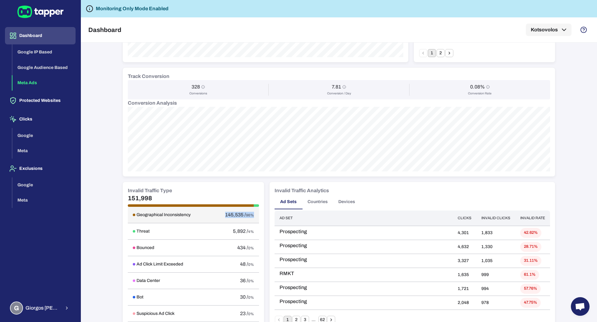
click at [220, 215] on td "145,535 / 96%" at bounding box center [235, 215] width 48 height 16
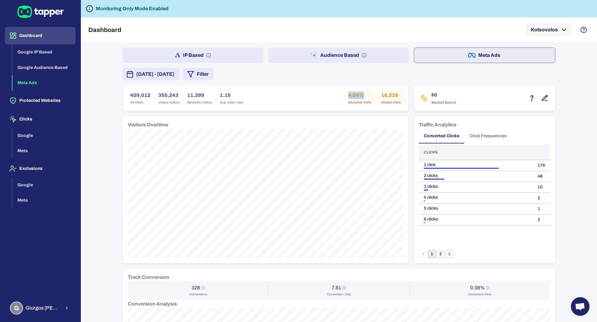
drag, startPoint x: 362, startPoint y: 95, endPoint x: 341, endPoint y: 96, distance: 20.2
click at [345, 96] on div "4.04% Blockable Traffic" at bounding box center [360, 98] width 30 height 17
